Goal: Transaction & Acquisition: Purchase product/service

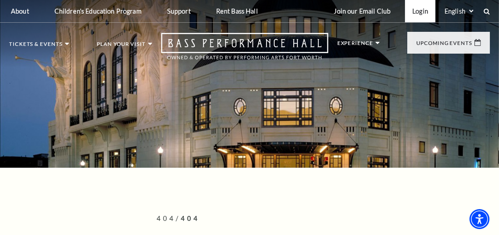
click at [427, 11] on link "Login" at bounding box center [420, 11] width 30 height 22
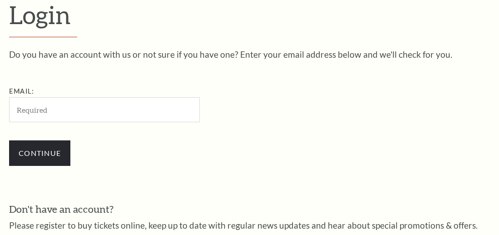
type input "[PERSON_NAME][EMAIL_ADDRESS][DOMAIN_NAME]"
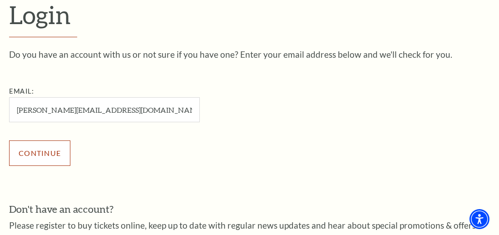
click at [57, 158] on input "Continue" at bounding box center [39, 152] width 61 height 25
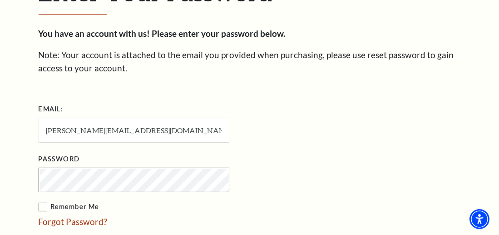
scroll to position [372, 0]
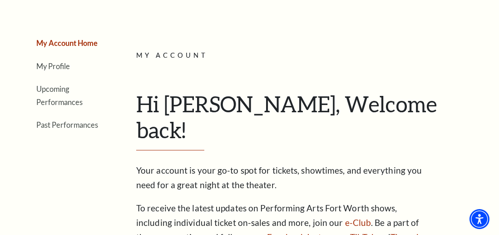
scroll to position [110, 0]
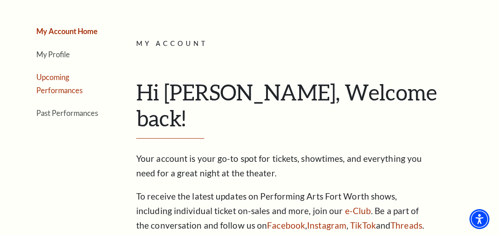
click at [55, 77] on link "Upcoming Performances" at bounding box center [59, 84] width 46 height 22
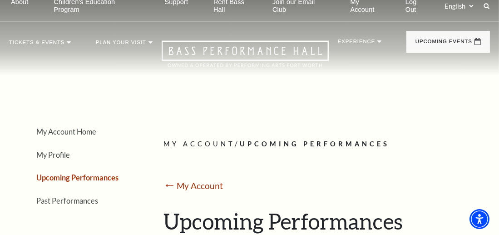
scroll to position [0, 0]
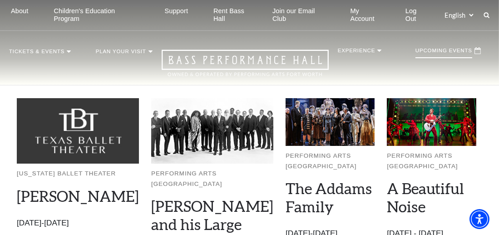
click at [452, 53] on p "Upcoming Events" at bounding box center [444, 53] width 57 height 10
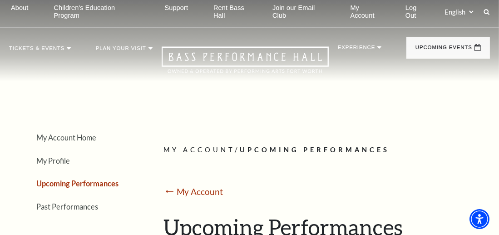
scroll to position [20, 0]
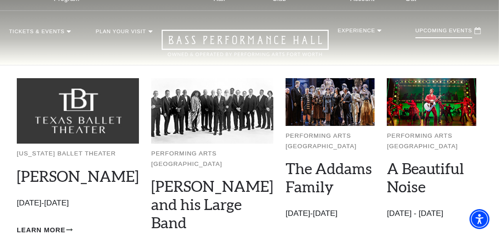
click at [460, 35] on p "Upcoming Events" at bounding box center [444, 33] width 57 height 10
click at [479, 31] on icon at bounding box center [478, 30] width 6 height 7
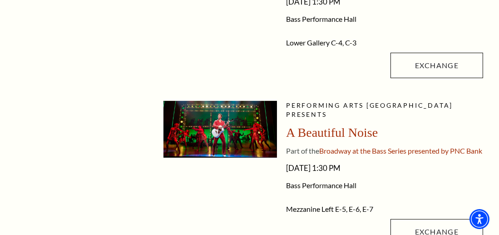
scroll to position [384, 0]
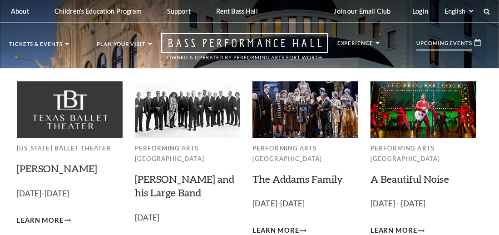
click at [469, 40] on p "Upcoming Events" at bounding box center [445, 45] width 56 height 10
click at [468, 44] on p "Upcoming Events" at bounding box center [445, 45] width 56 height 10
click at [356, 199] on p "[DATE]-[DATE]" at bounding box center [306, 203] width 106 height 13
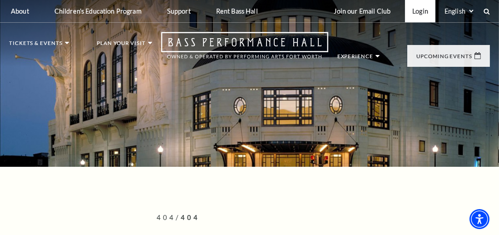
click at [421, 12] on link "Login" at bounding box center [420, 11] width 30 height 22
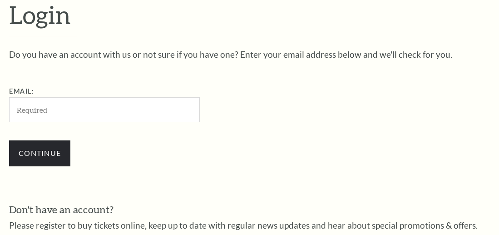
scroll to position [234, 0]
type input "sheila.sennett1@gmail.com"
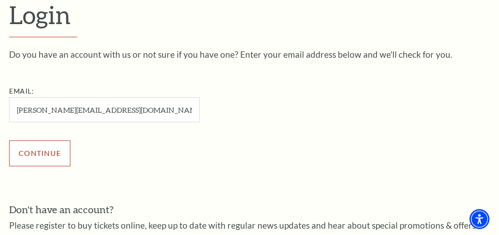
click at [46, 155] on input "Continue" at bounding box center [39, 152] width 61 height 25
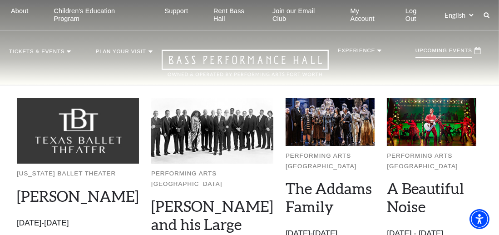
click at [435, 52] on p "Upcoming Events" at bounding box center [444, 53] width 57 height 10
click at [469, 54] on p "Upcoming Events" at bounding box center [444, 53] width 57 height 10
click at [478, 53] on icon at bounding box center [478, 50] width 6 height 7
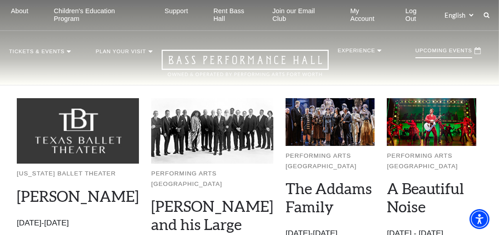
click at [431, 51] on p "Upcoming Events" at bounding box center [444, 53] width 57 height 10
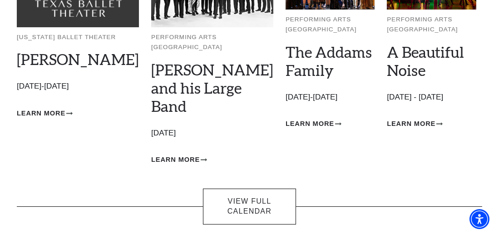
scroll to position [145, 0]
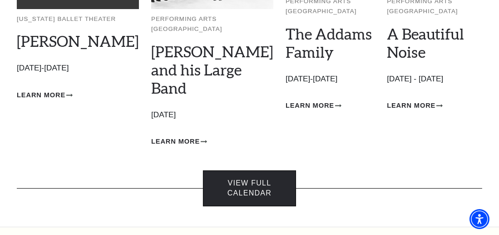
click at [263, 170] on link "View Full Calendar" at bounding box center [249, 188] width 93 height 36
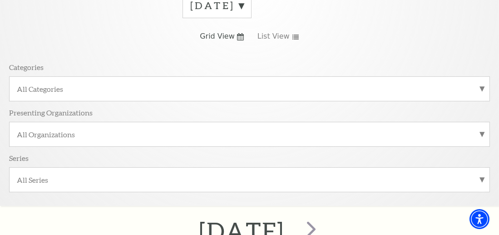
scroll to position [139, 0]
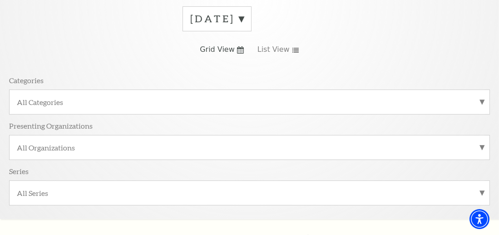
click at [244, 17] on label "September 2025" at bounding box center [217, 19] width 54 height 14
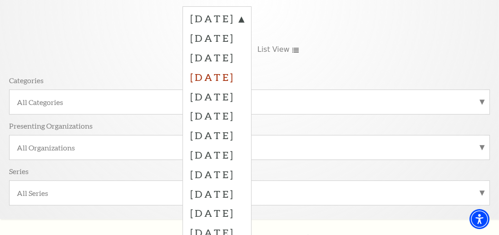
click at [232, 78] on label "December 2025" at bounding box center [217, 77] width 54 height 20
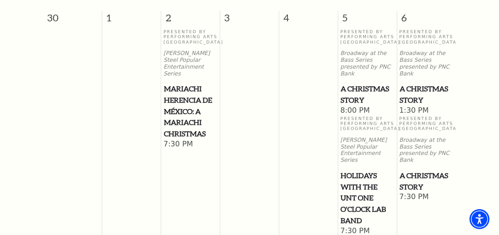
scroll to position [438, 0]
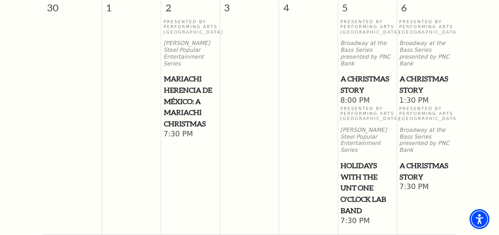
click at [353, 84] on span "A Christmas Story" at bounding box center [367, 84] width 53 height 22
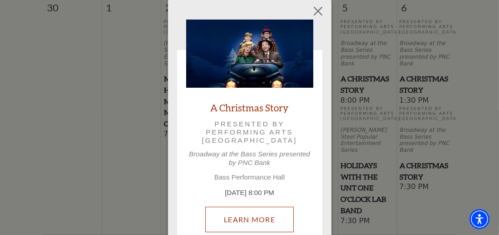
click at [263, 223] on link "Learn More" at bounding box center [249, 219] width 89 height 25
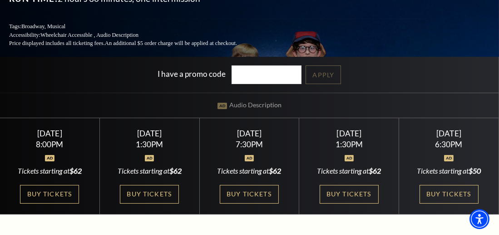
scroll to position [172, 0]
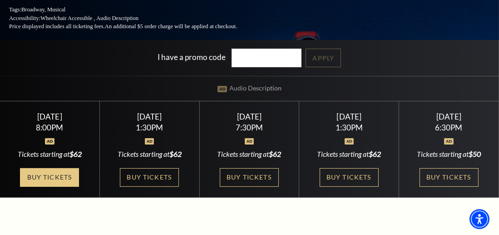
click at [60, 168] on link "Buy Tickets" at bounding box center [49, 177] width 59 height 19
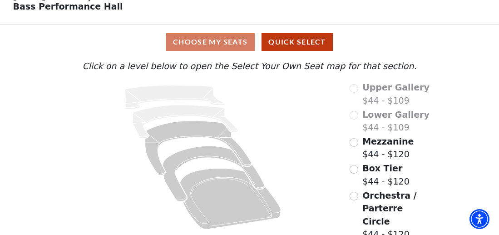
scroll to position [51, 0]
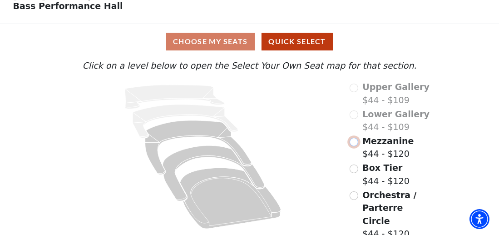
click at [357, 143] on input "Mezzanine$44 - $120\a" at bounding box center [354, 142] width 9 height 9
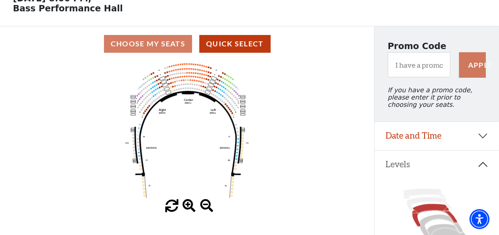
scroll to position [53, 0]
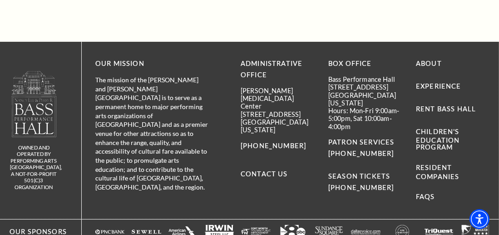
scroll to position [345, 0]
